Goal: Information Seeking & Learning: Learn about a topic

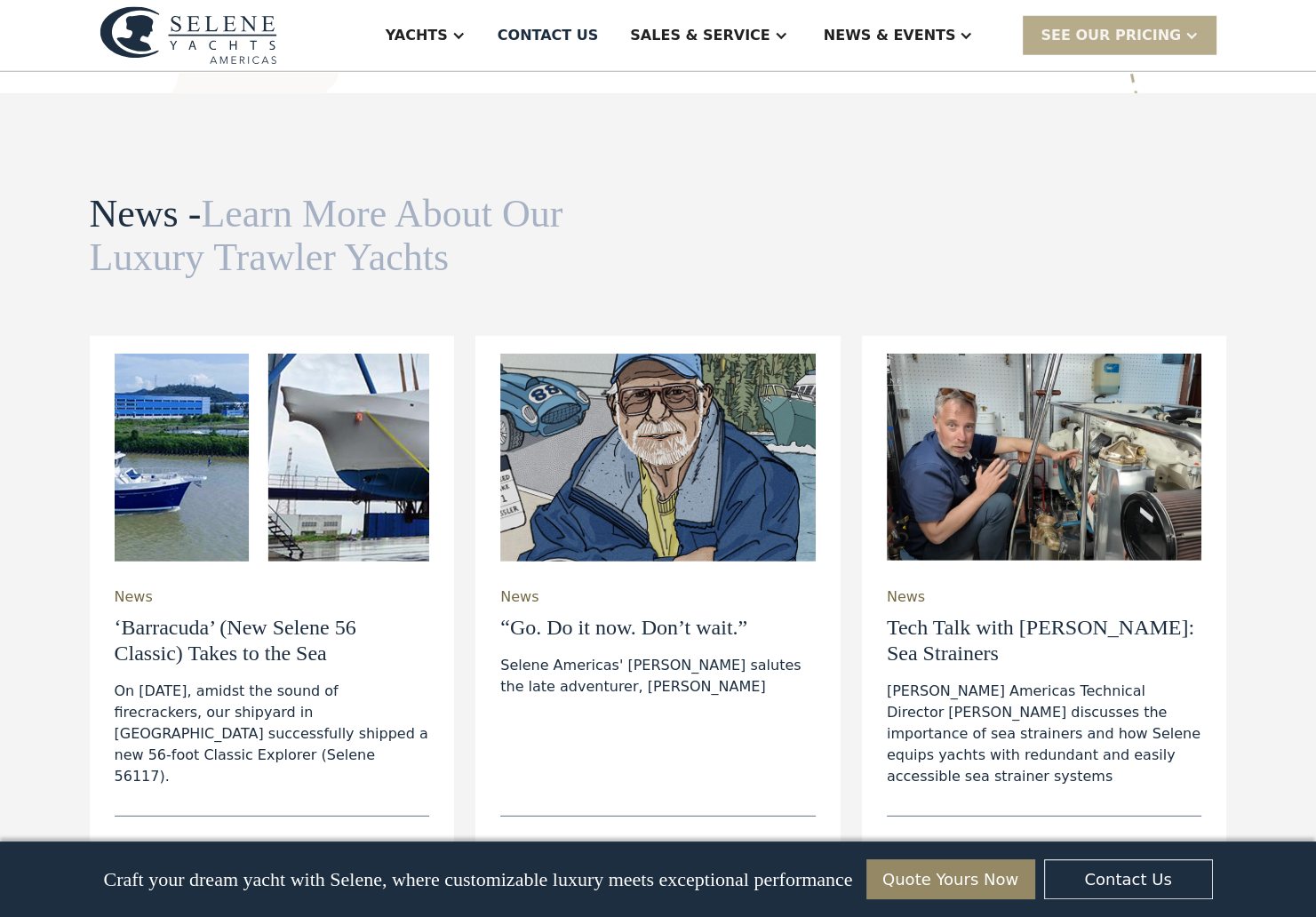
scroll to position [5019, 0]
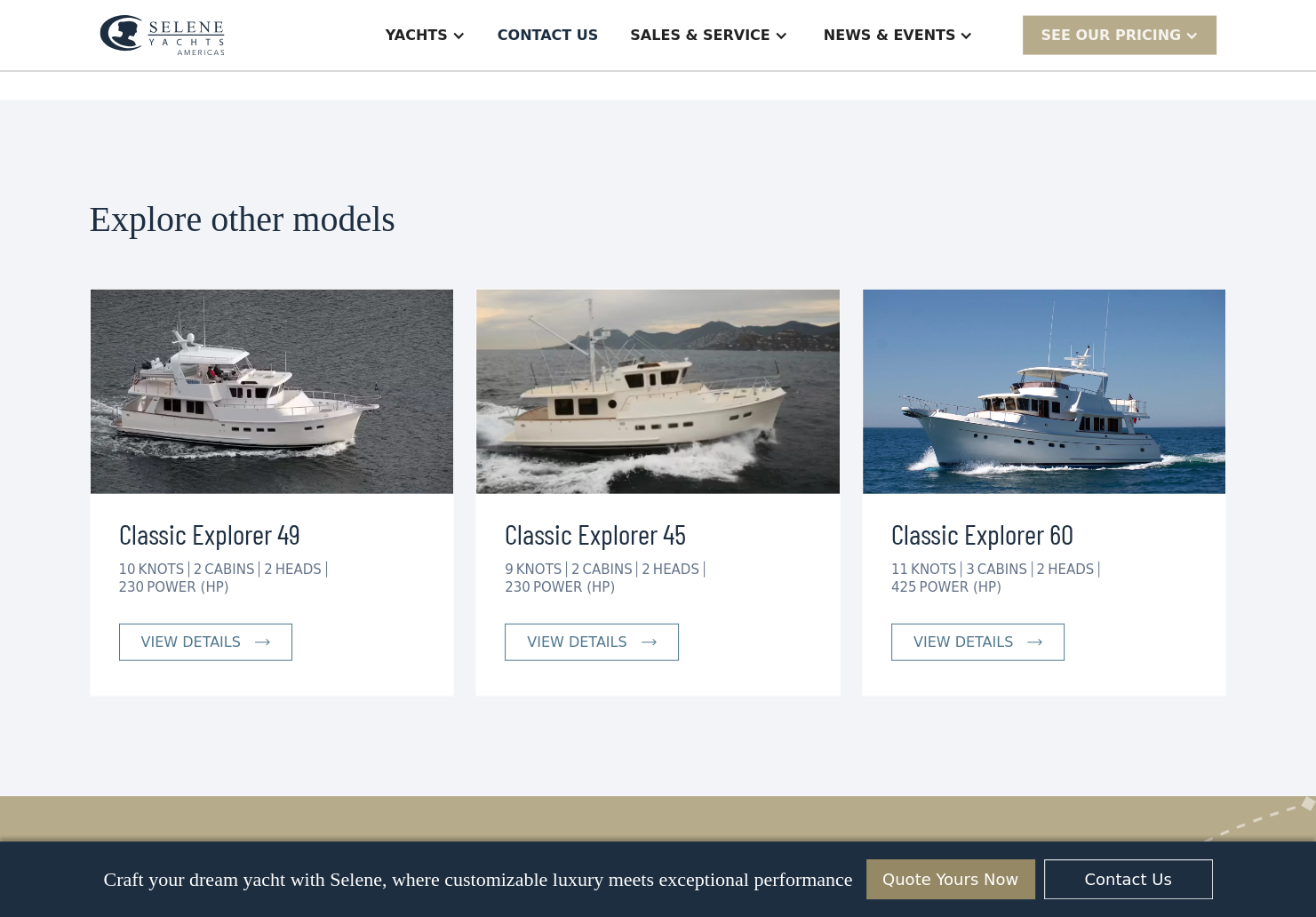
scroll to position [3779, 0]
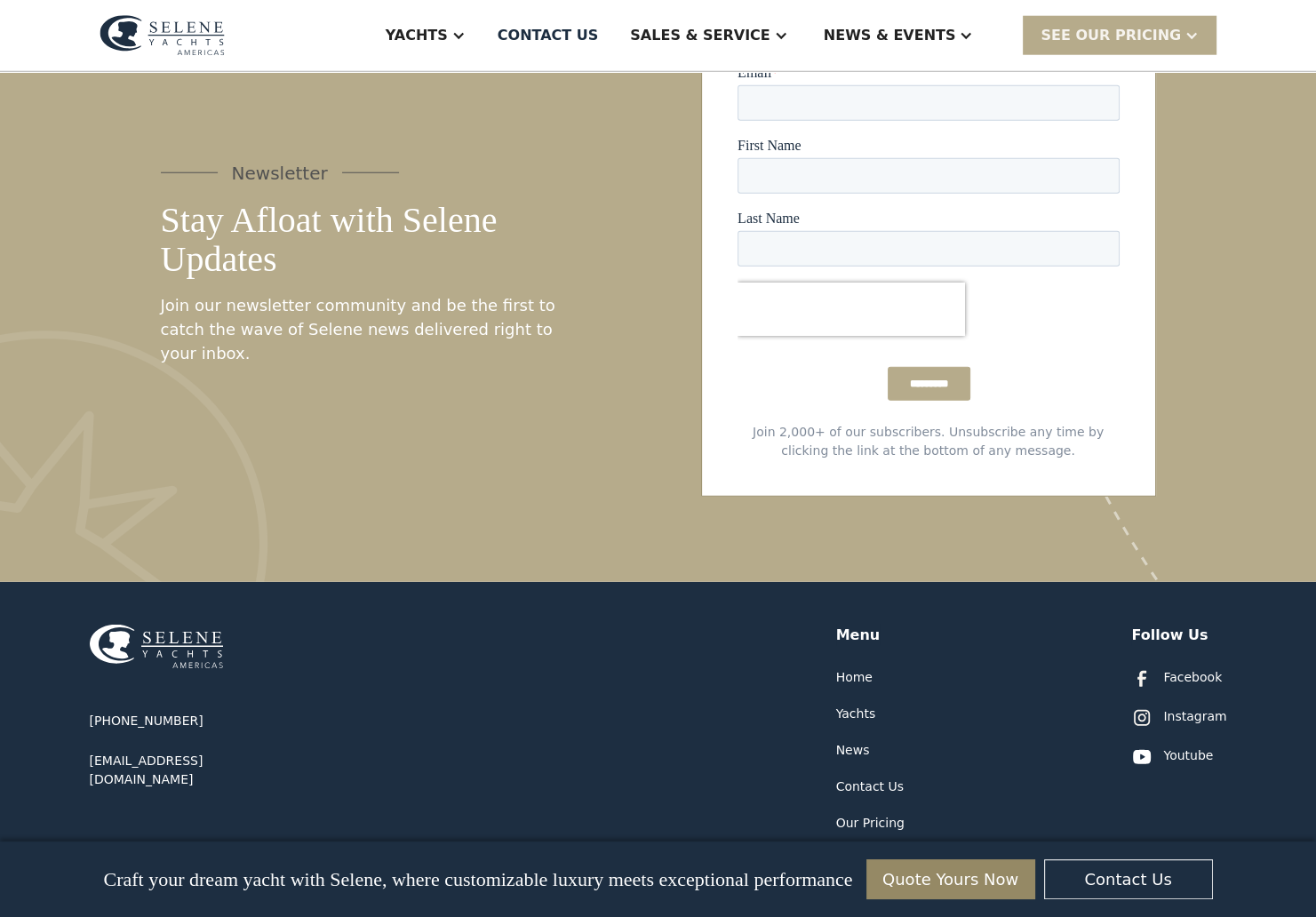
scroll to position [4626, 0]
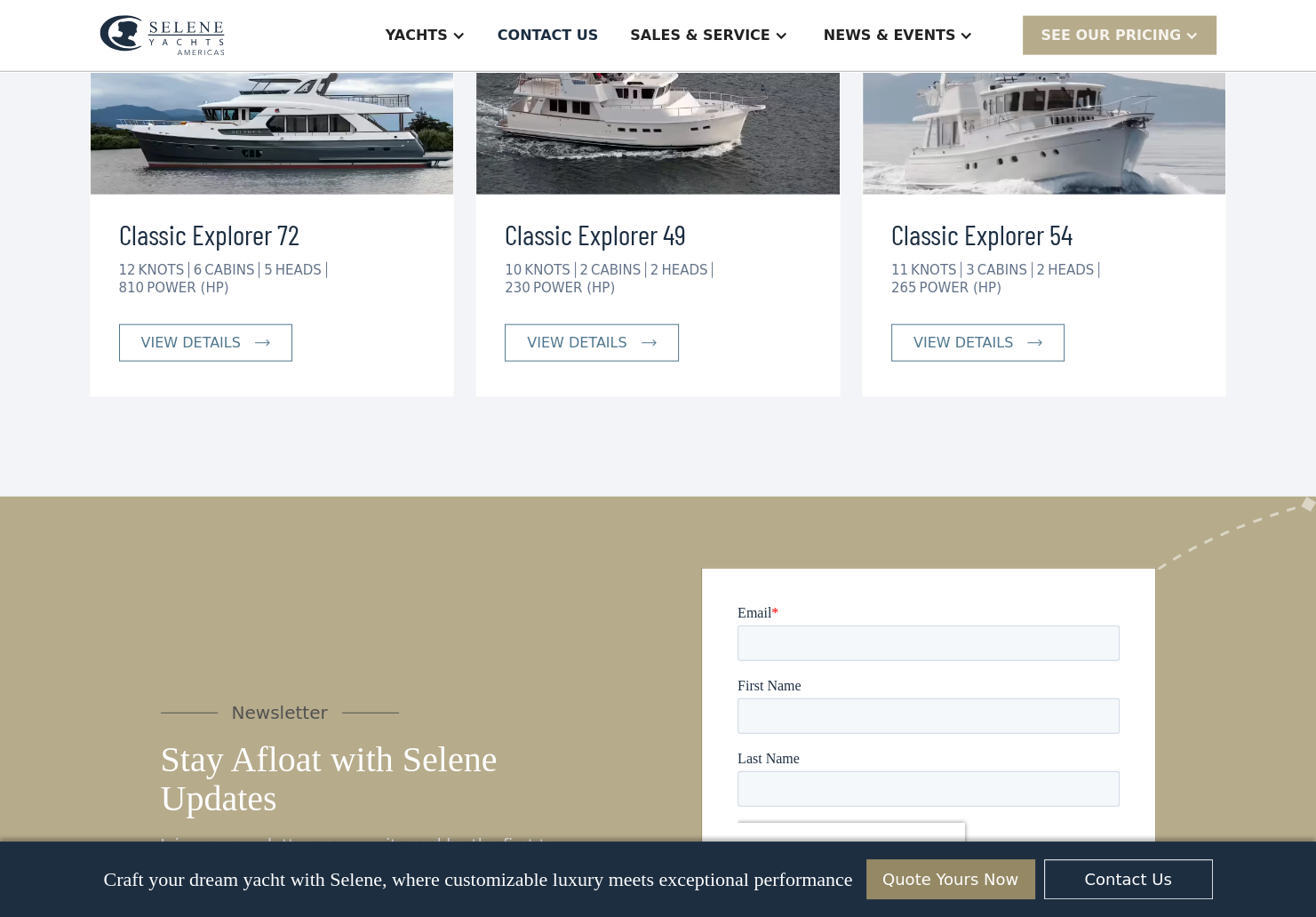
scroll to position [4222, 0]
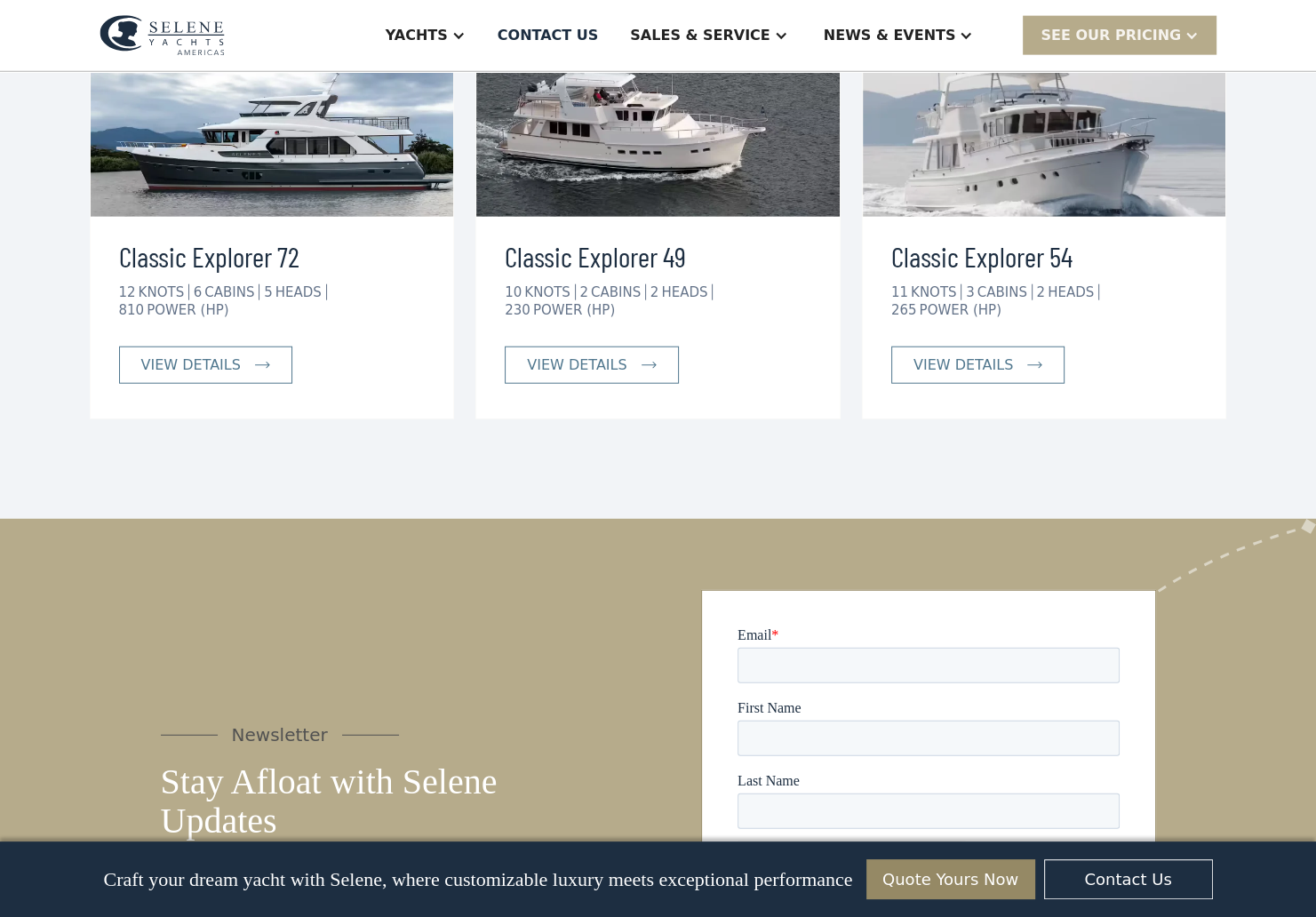
scroll to position [4217, 0]
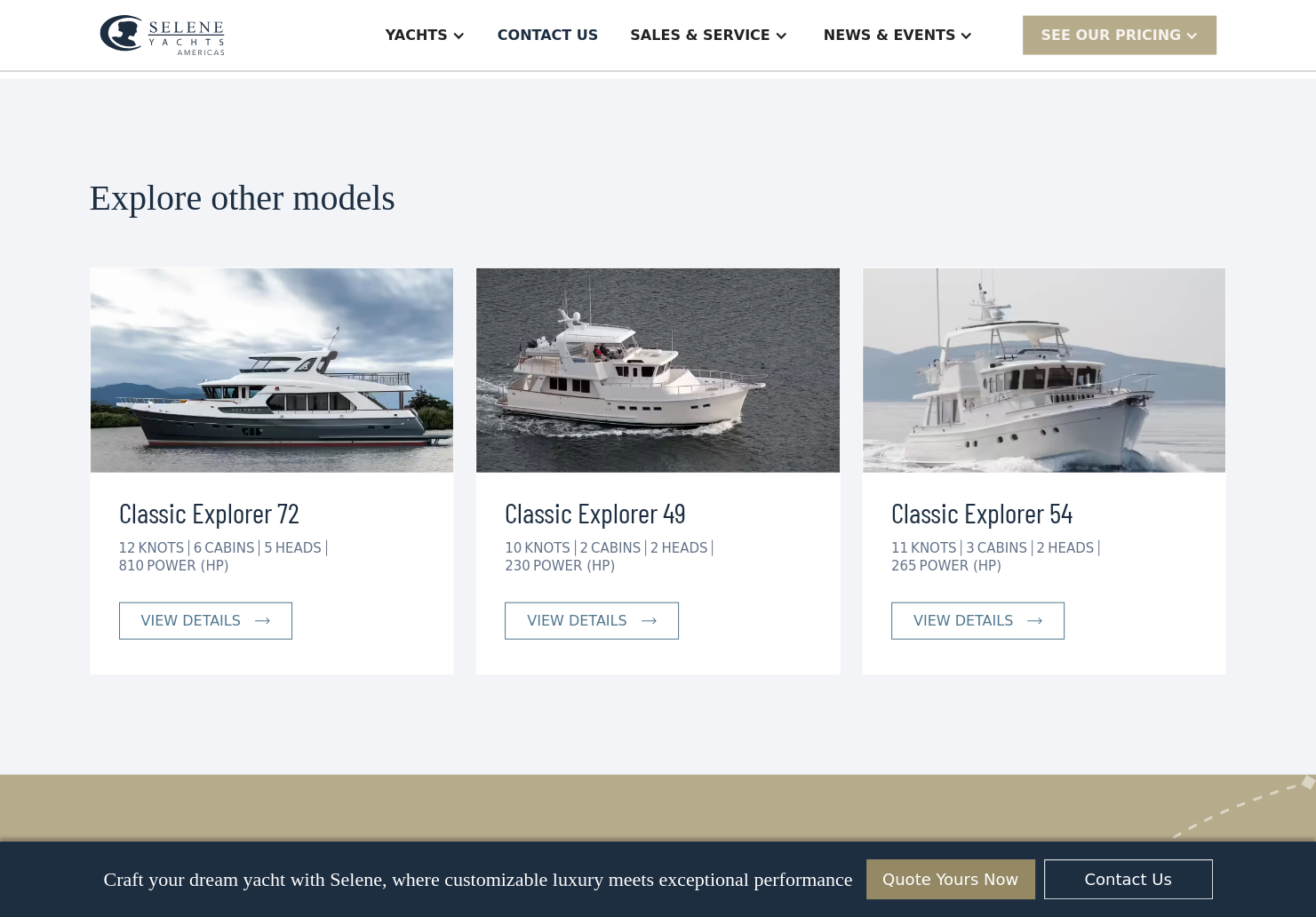
scroll to position [3968, 0]
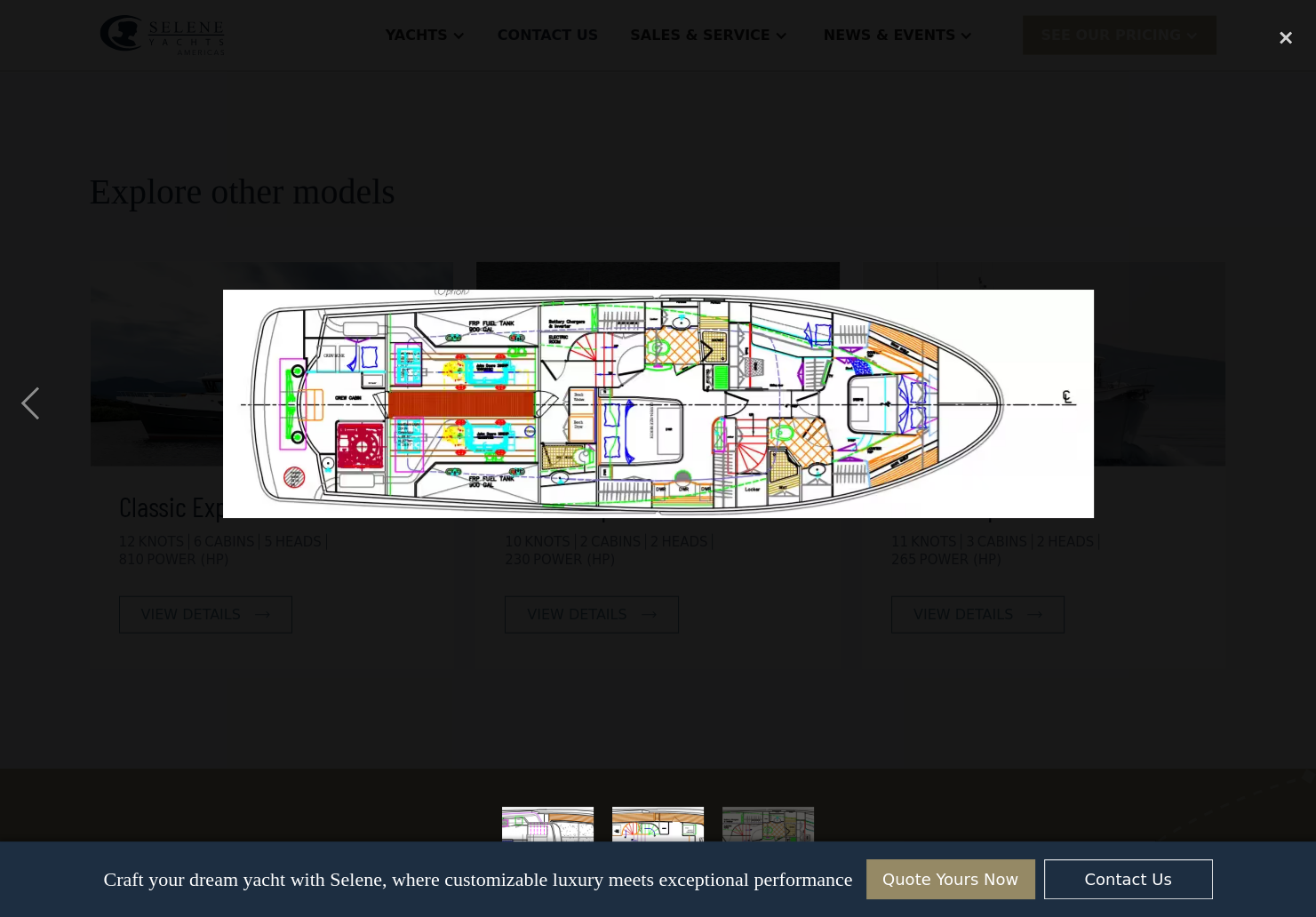
click at [663, 427] on img at bounding box center [658, 403] width 871 height 228
click at [1160, 252] on div at bounding box center [658, 403] width 1316 height 770
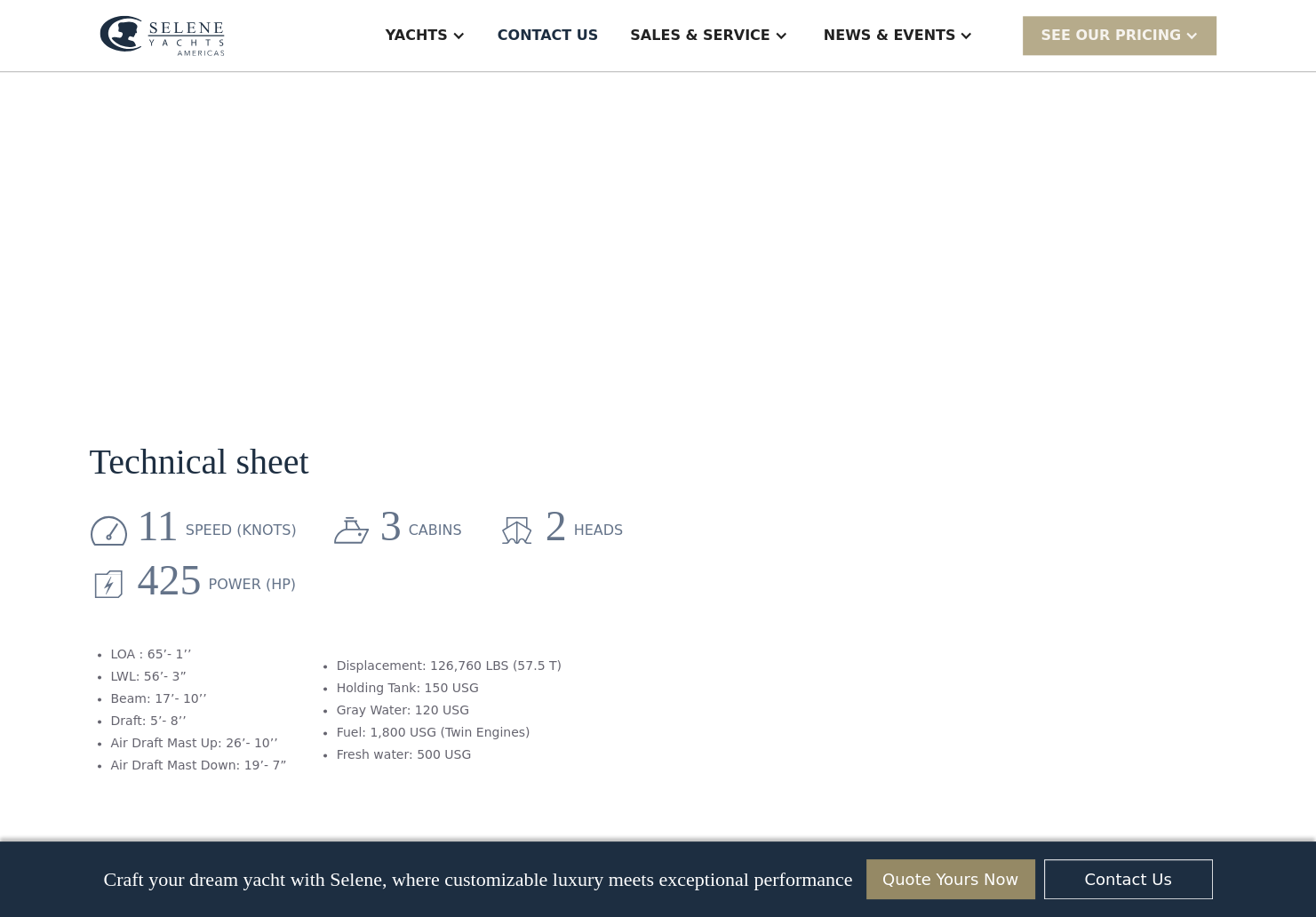
scroll to position [1965, 0]
